Goal: Task Accomplishment & Management: Manage account settings

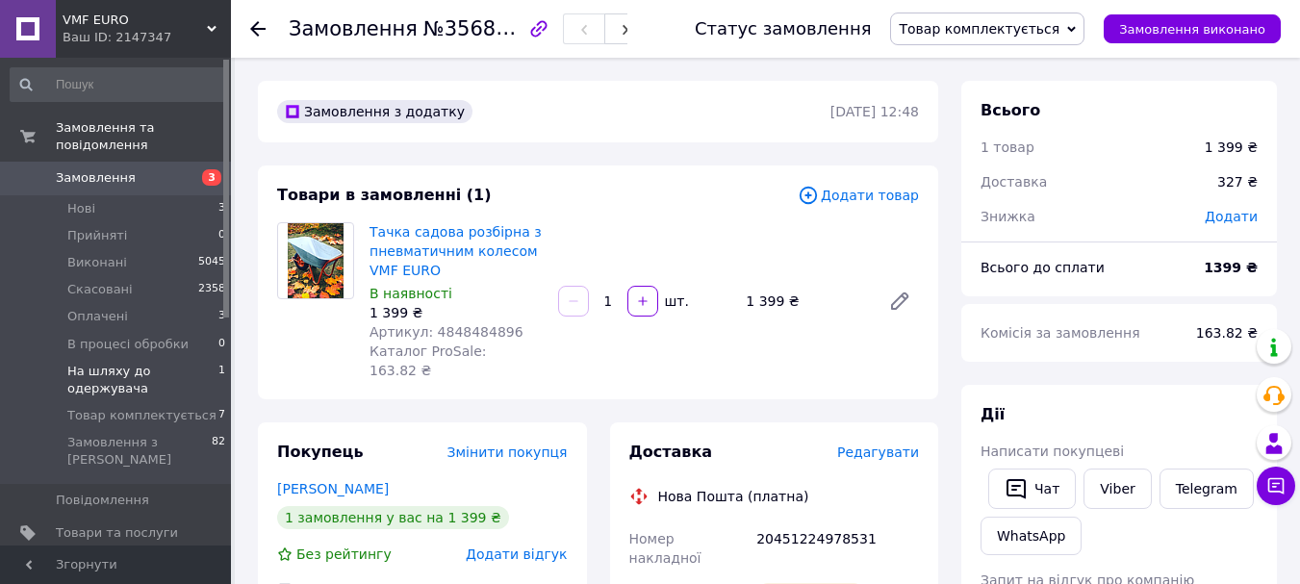
click at [175, 363] on span "На шляху до одержувача" at bounding box center [142, 380] width 151 height 35
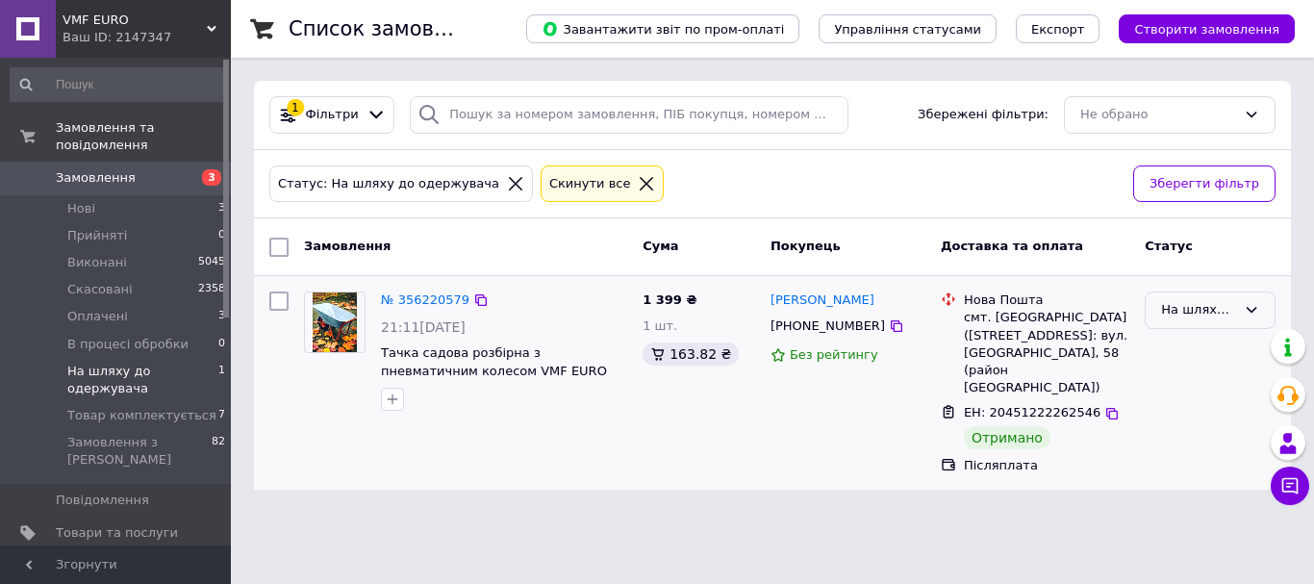
click at [1223, 302] on div "На шляху до одержувача" at bounding box center [1198, 310] width 75 height 20
click at [1179, 385] on li "Виконано" at bounding box center [1210, 385] width 129 height 36
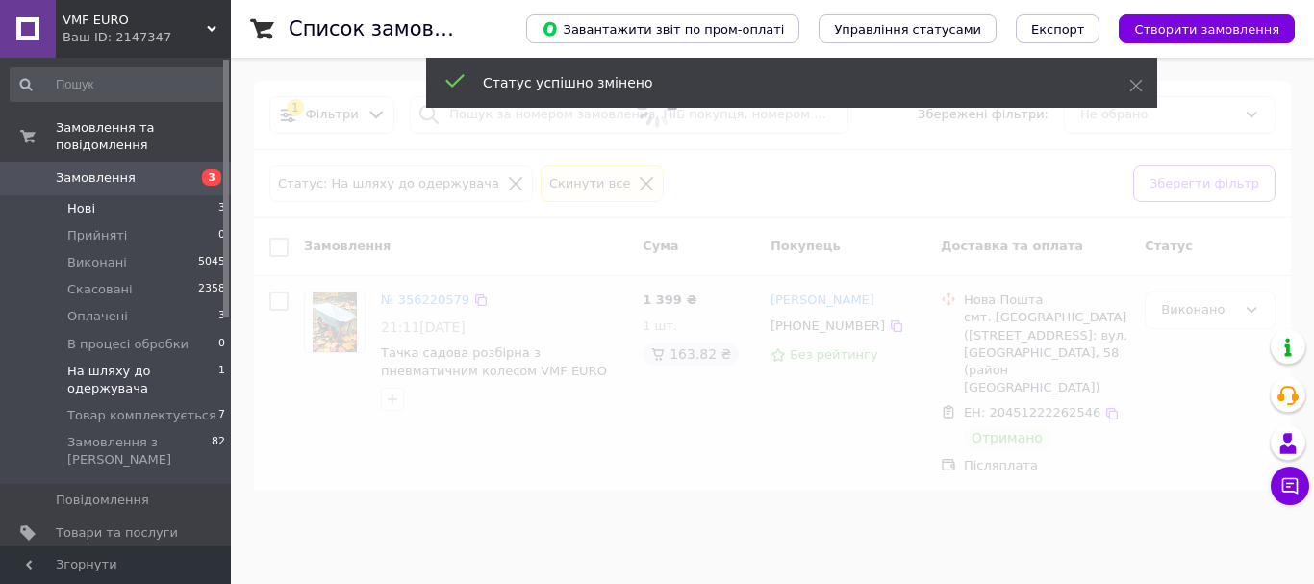
click at [176, 199] on li "Нові 3" at bounding box center [118, 208] width 237 height 27
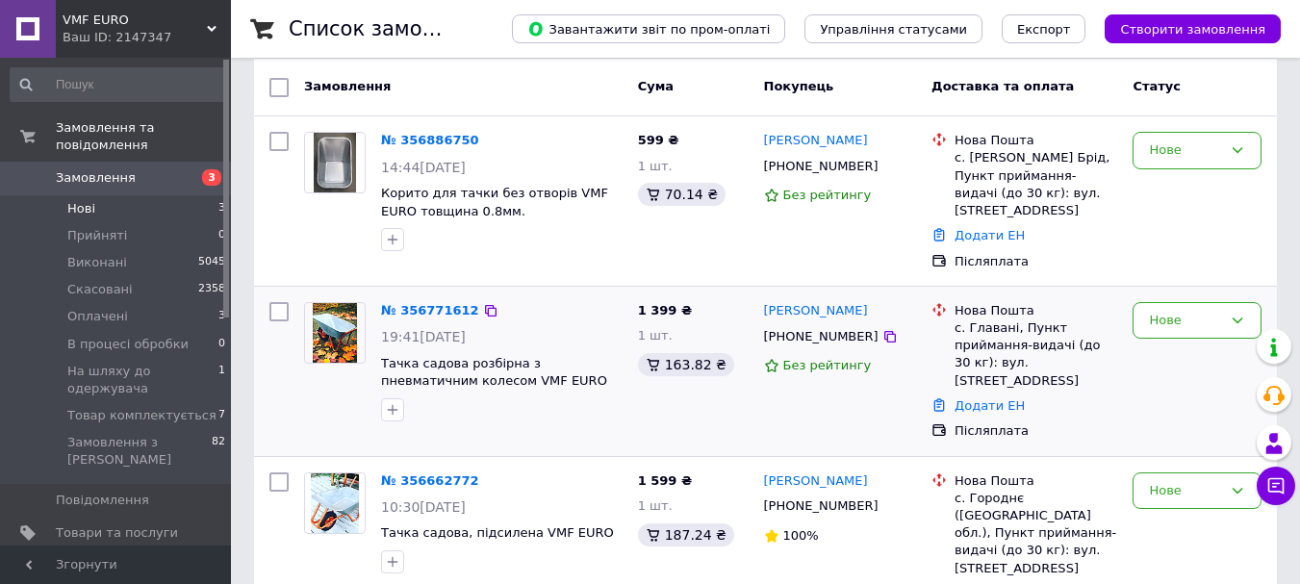
scroll to position [190, 0]
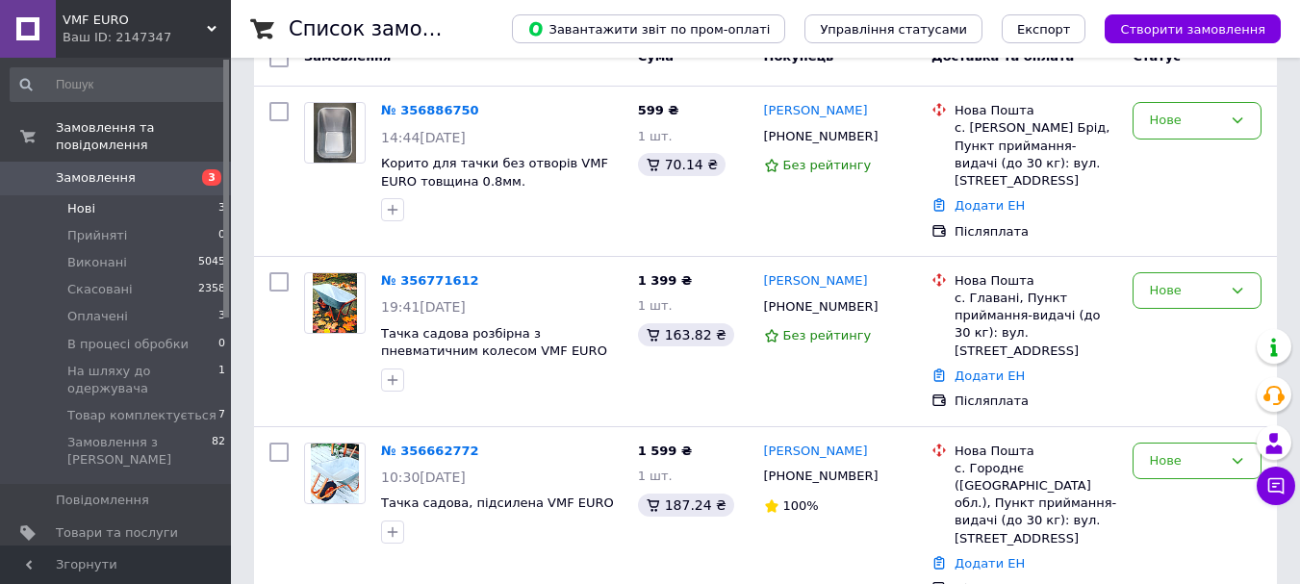
click at [91, 200] on span "Нові" at bounding box center [81, 208] width 28 height 17
click at [197, 195] on li "Нові 3" at bounding box center [118, 208] width 237 height 27
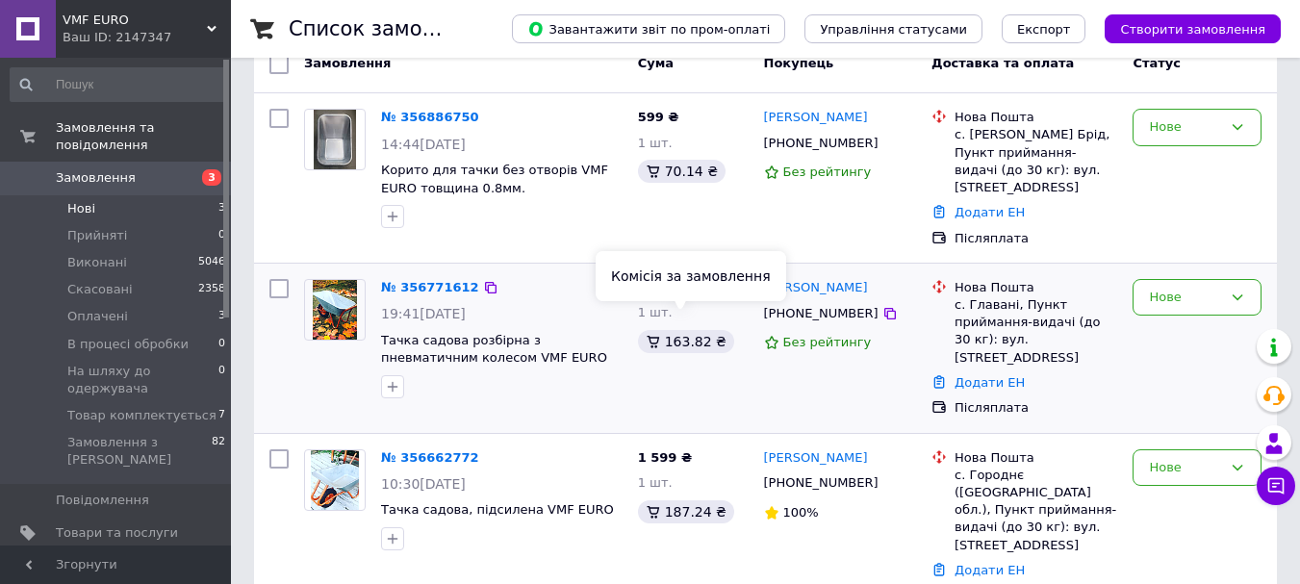
scroll to position [190, 0]
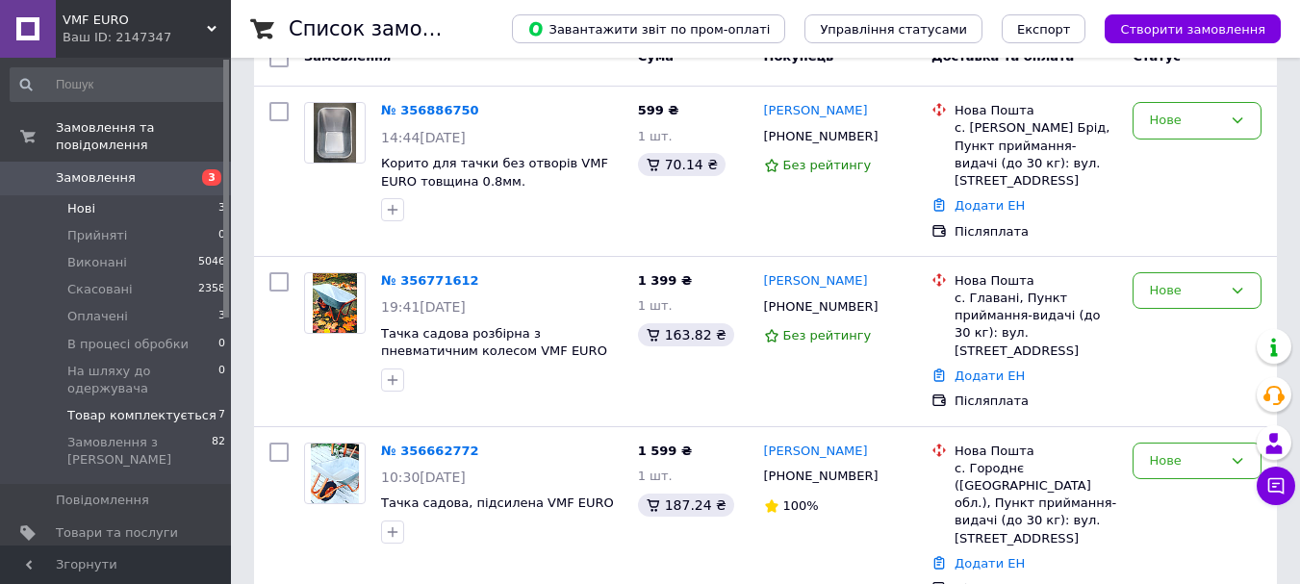
click at [135, 402] on li "Товар комплектується 7" at bounding box center [118, 415] width 237 height 27
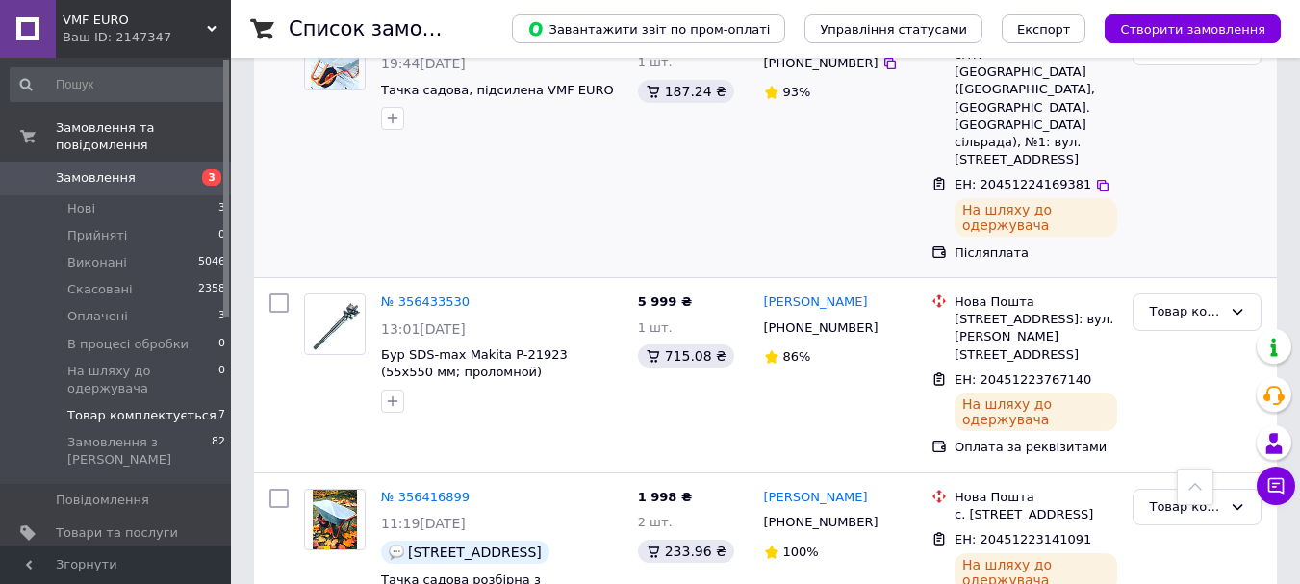
scroll to position [1065, 0]
click at [1159, 496] on div "Товар комплектується" at bounding box center [1185, 506] width 73 height 20
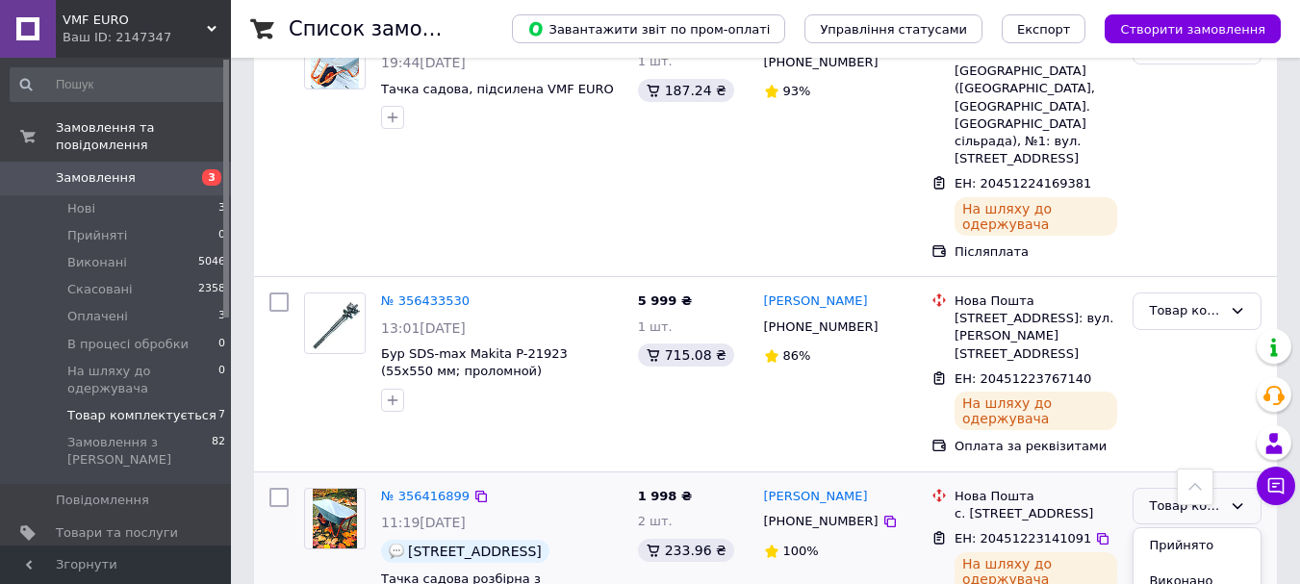
scroll to position [90, 0]
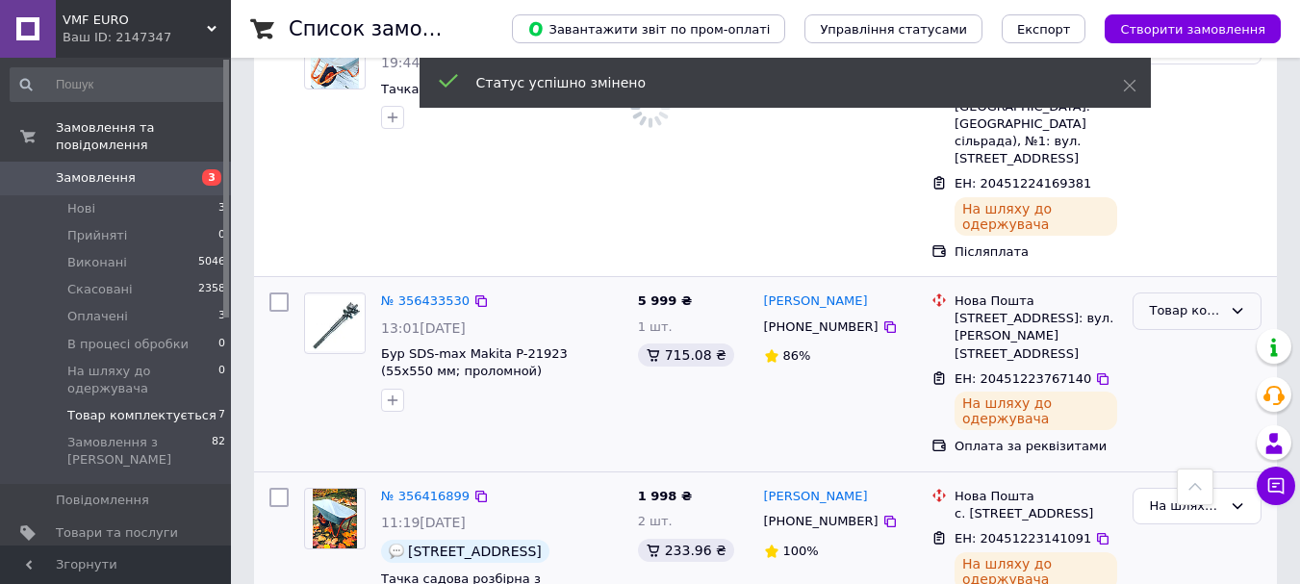
click at [1161, 301] on div "Товар комплектується" at bounding box center [1185, 311] width 73 height 20
click at [1161, 438] on li "На шляху до одержувача" at bounding box center [1196, 465] width 127 height 55
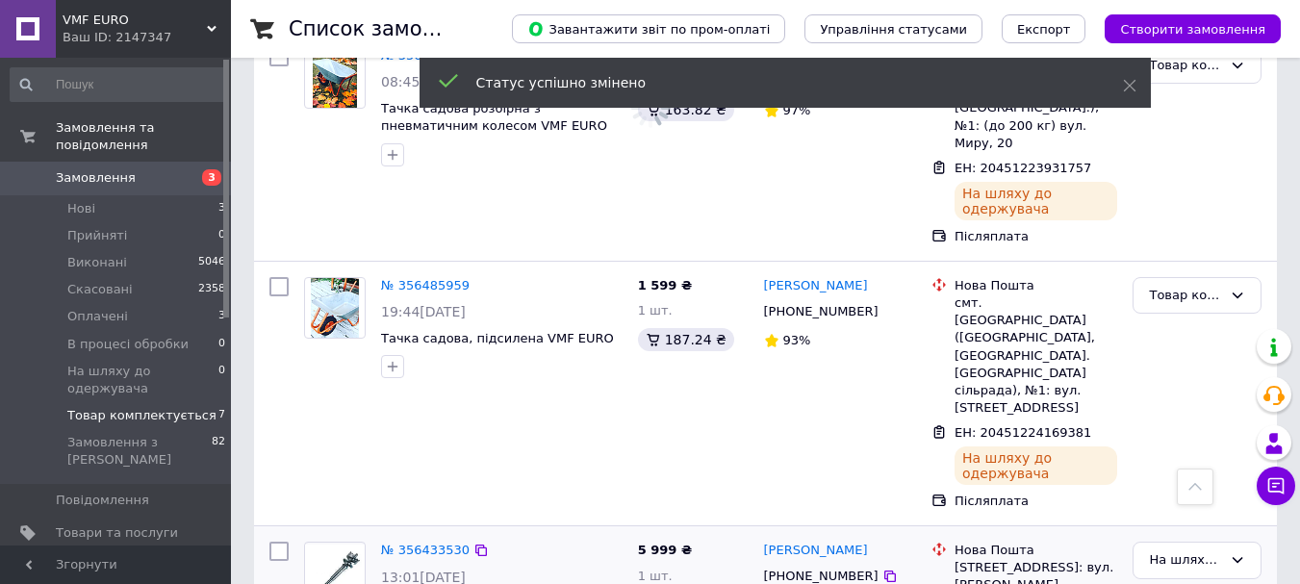
scroll to position [776, 0]
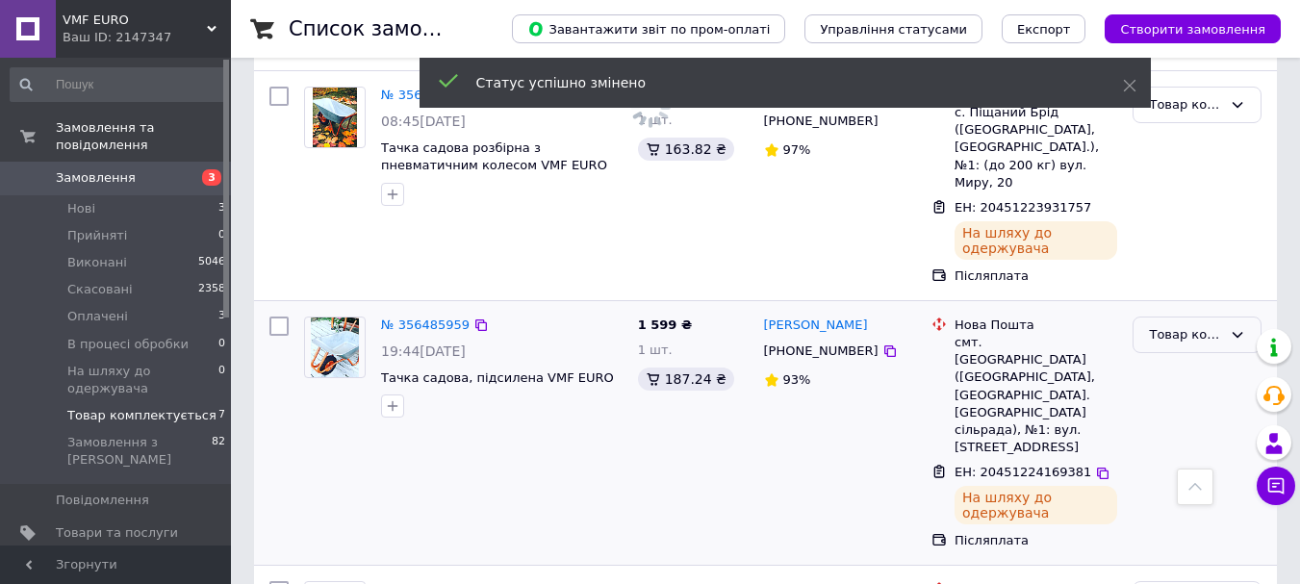
click at [1181, 316] on div "Товар комплектується" at bounding box center [1196, 335] width 129 height 38
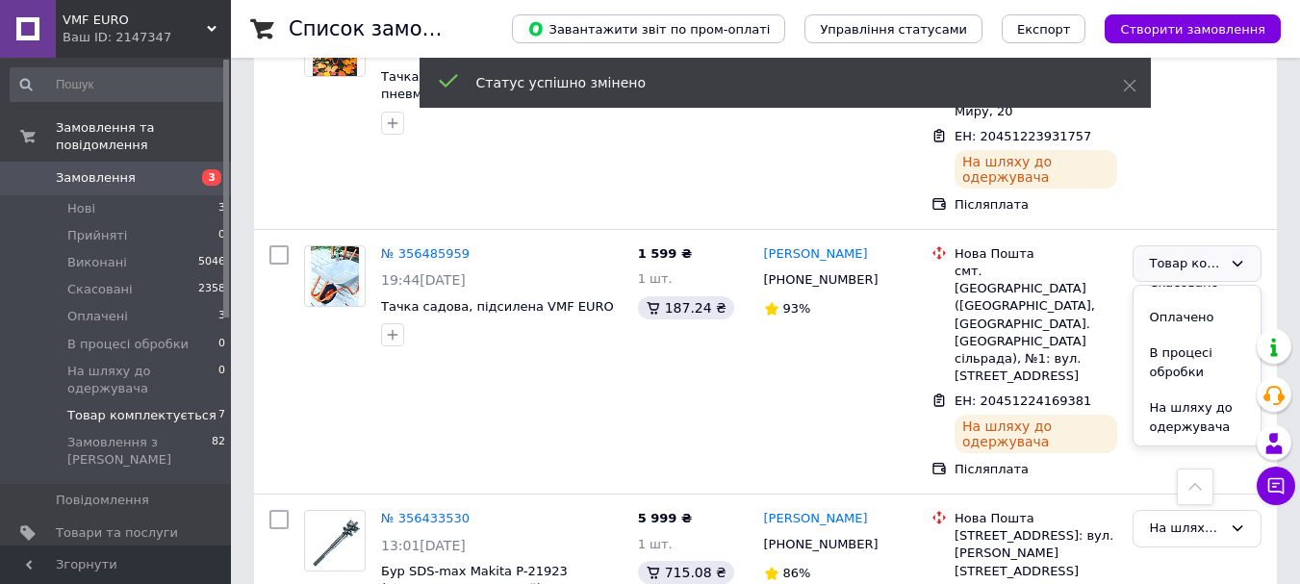
scroll to position [873, 0]
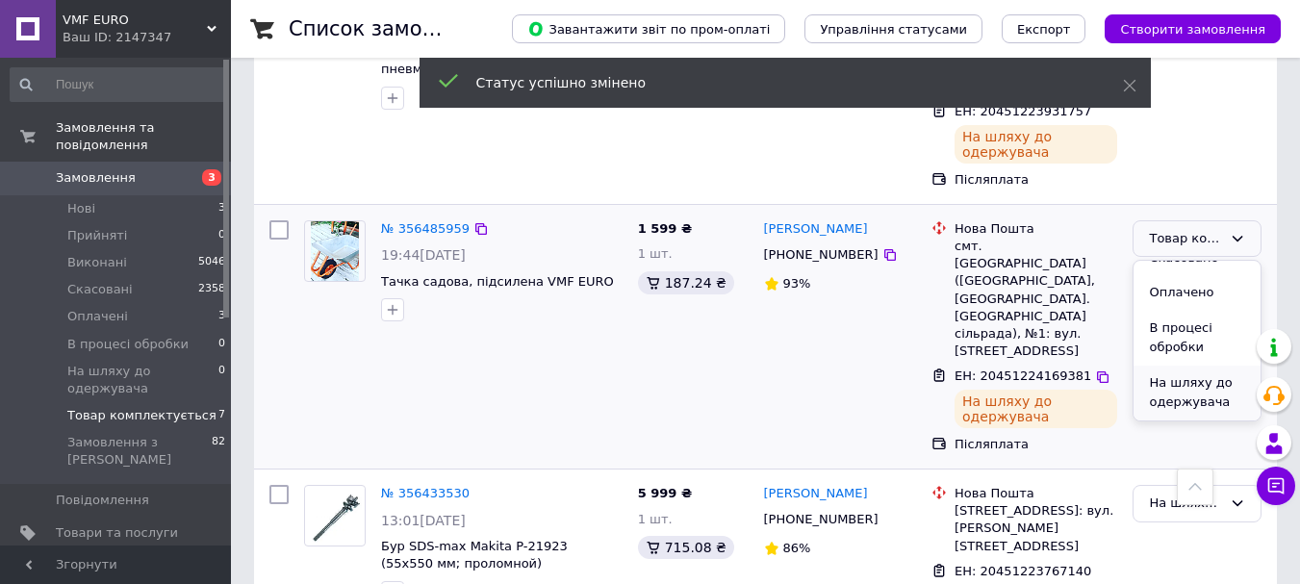
click at [1170, 366] on li "На шляху до одержувача" at bounding box center [1196, 393] width 127 height 55
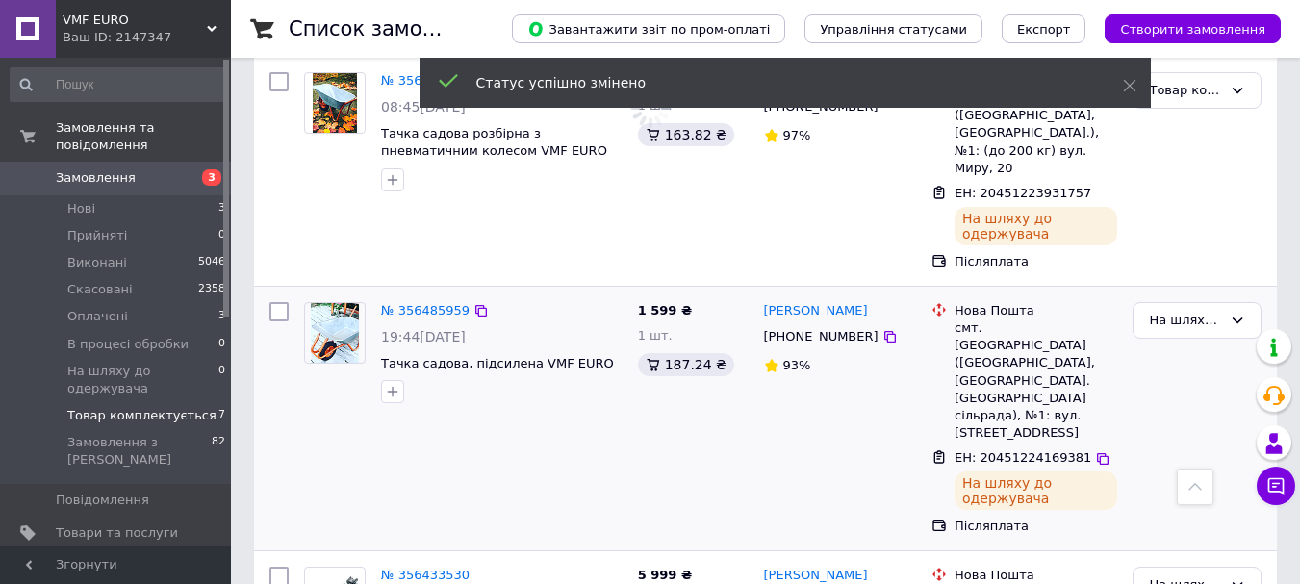
scroll to position [680, 0]
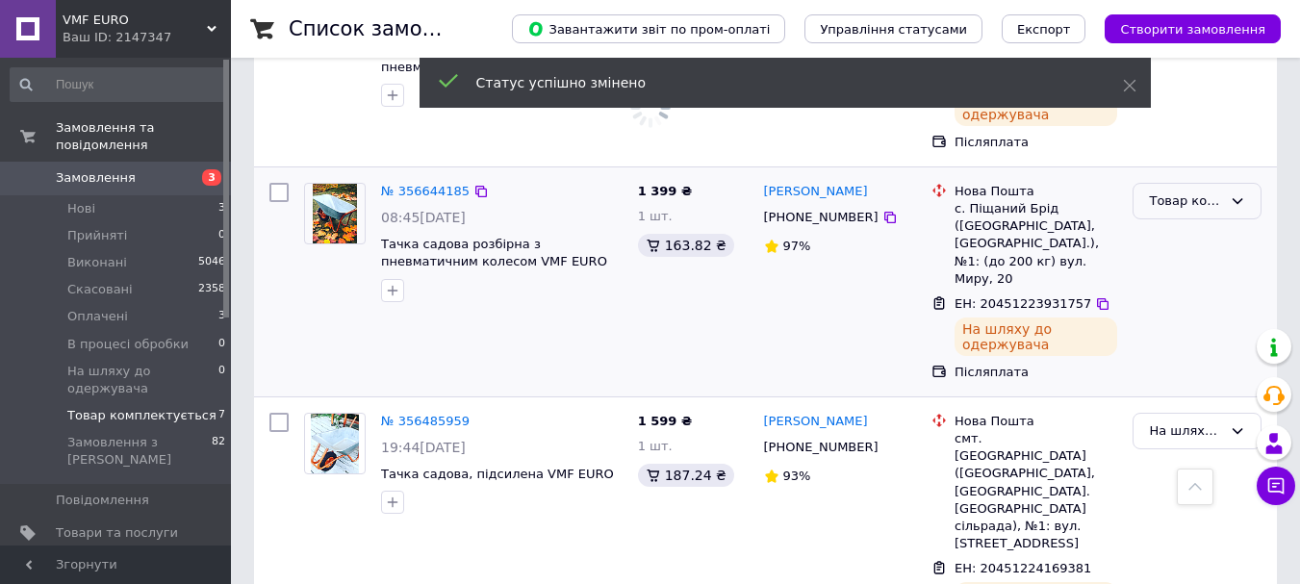
click at [1168, 191] on div "Товар комплектується" at bounding box center [1185, 201] width 73 height 20
click at [1164, 328] on li "На шляху до одержувача" at bounding box center [1196, 355] width 127 height 55
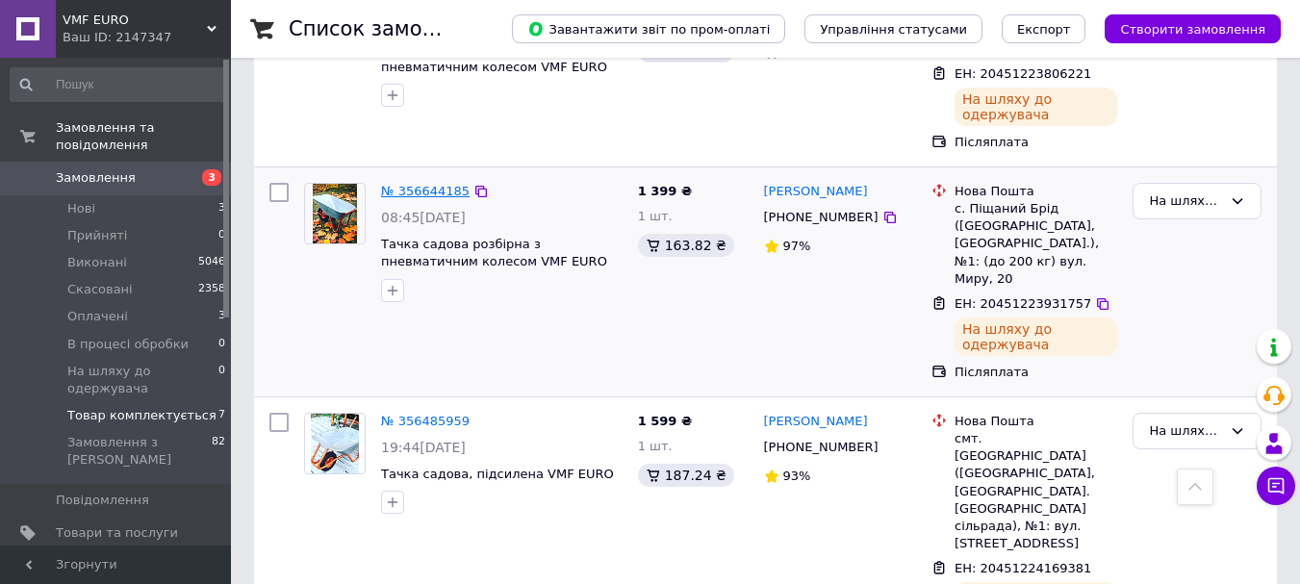
click at [438, 184] on link "№ 356644185" at bounding box center [425, 191] width 89 height 14
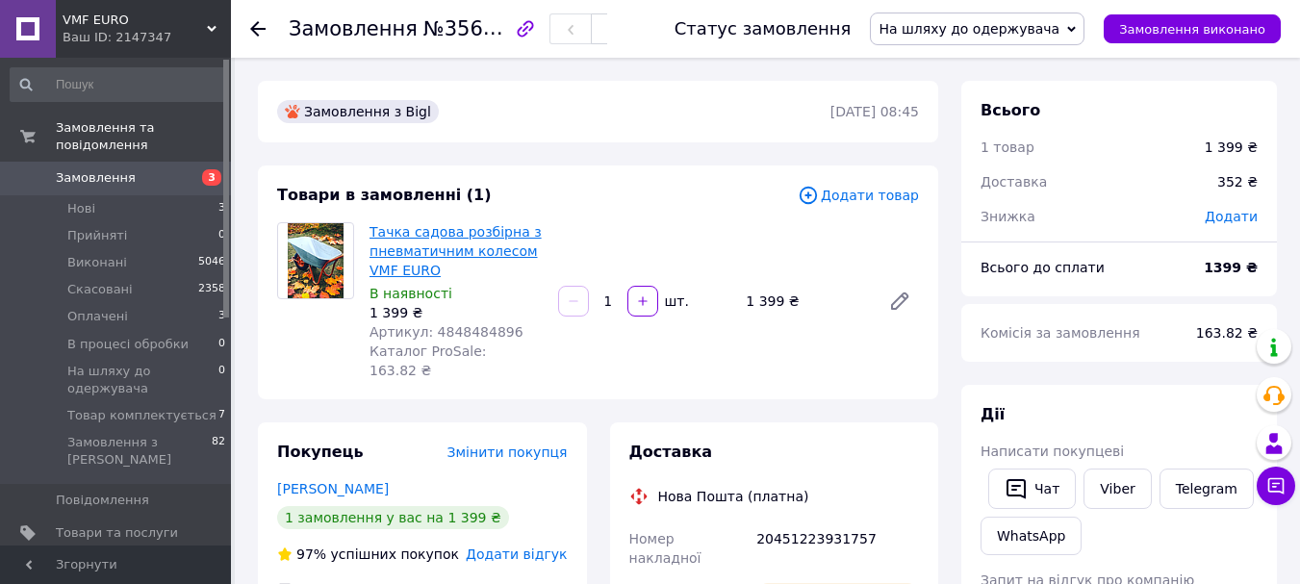
click at [451, 234] on link "Тачка садова розбірна з пневматичним колесом VMF EURO" at bounding box center [455, 251] width 172 height 54
click at [128, 195] on li "Нові 3" at bounding box center [118, 208] width 237 height 27
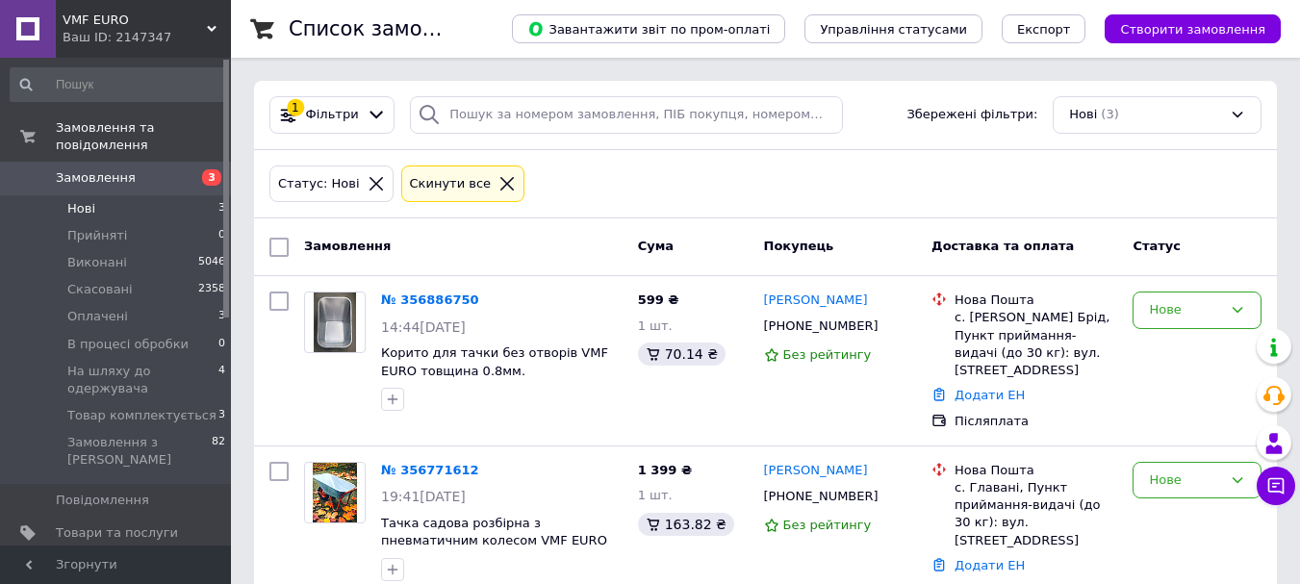
click at [144, 198] on li "Нові 3" at bounding box center [118, 208] width 237 height 27
click at [187, 407] on span "Товар комплектується" at bounding box center [141, 415] width 149 height 17
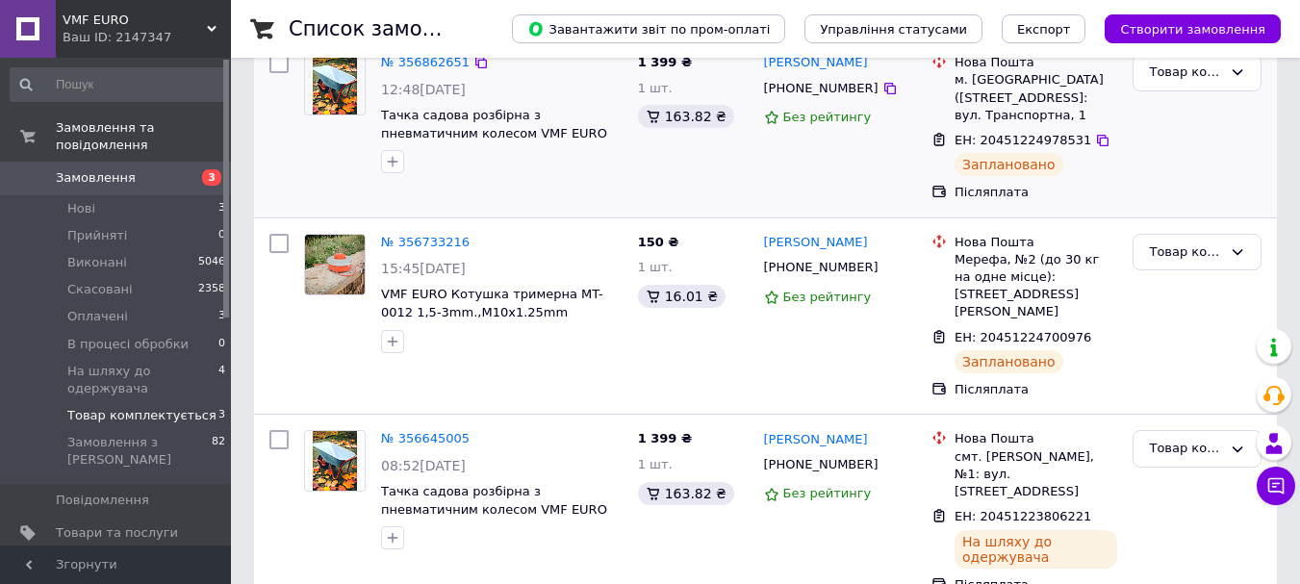
scroll to position [251, 0]
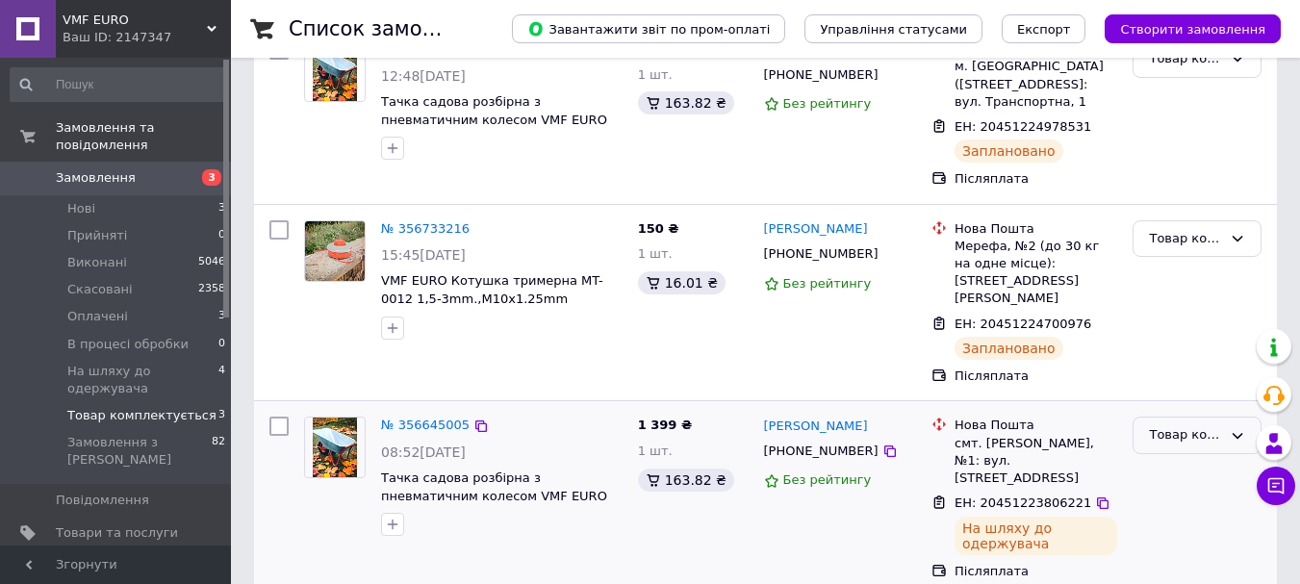
click at [1184, 425] on div "Товар комплектується" at bounding box center [1185, 435] width 73 height 20
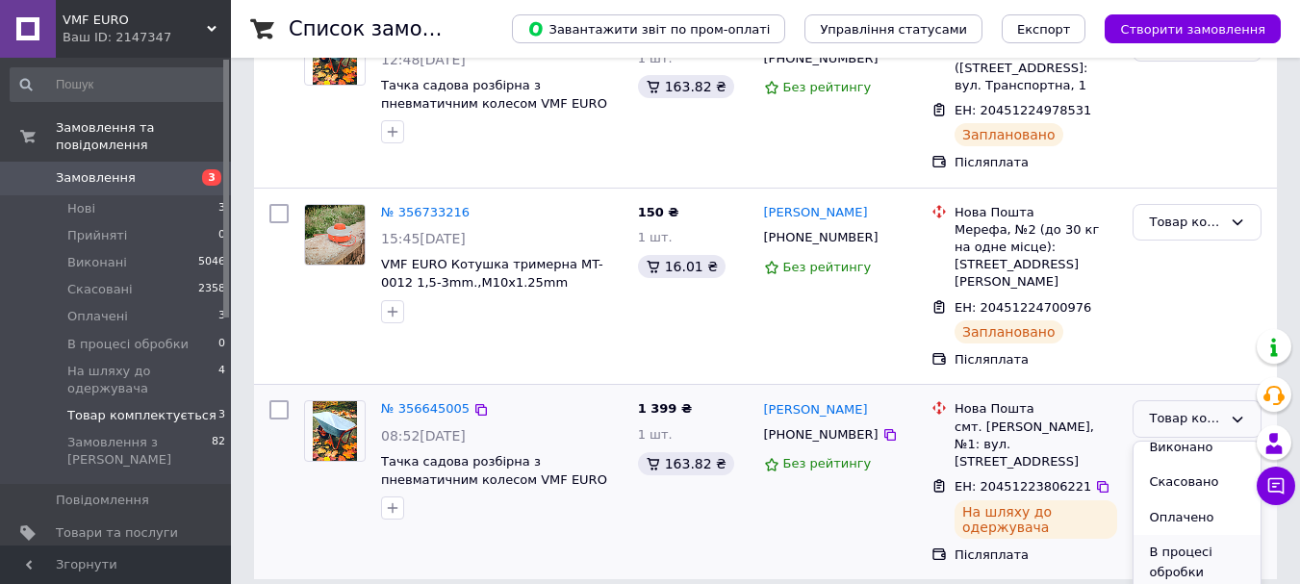
scroll to position [91, 0]
click at [1170, 556] on li "На шляху до одержувача" at bounding box center [1196, 572] width 127 height 55
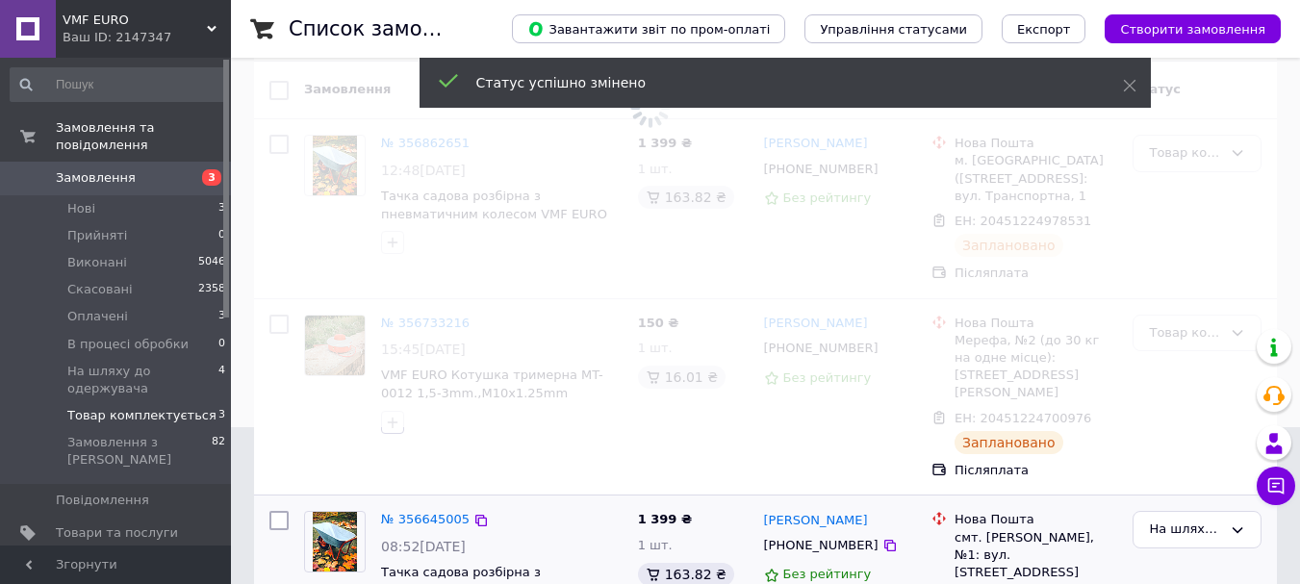
scroll to position [0, 0]
